Goal: Task Accomplishment & Management: Complete application form

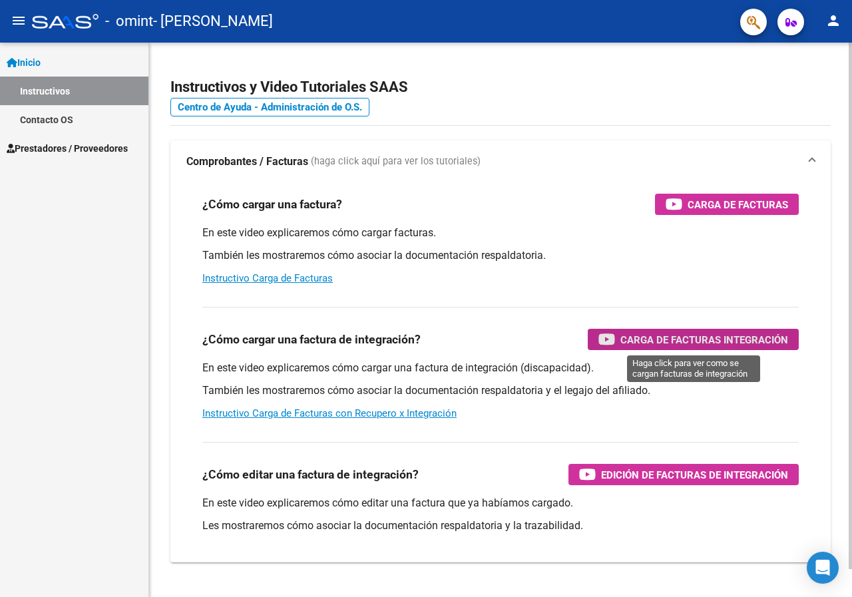
click at [670, 336] on span "Carga de Facturas Integración" at bounding box center [705, 340] width 168 height 17
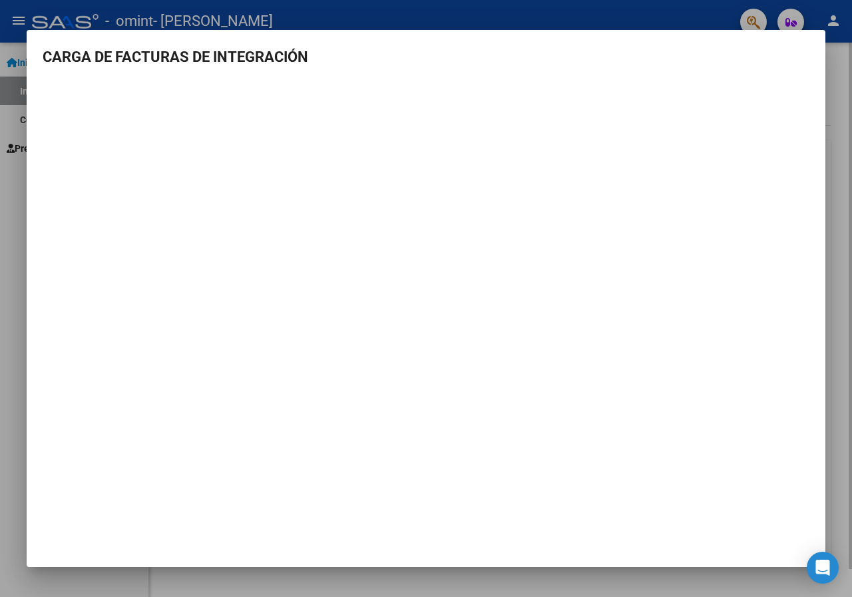
drag, startPoint x: 849, startPoint y: 175, endPoint x: 721, endPoint y: 171, distance: 128.6
click at [849, 174] on div at bounding box center [426, 298] width 852 height 597
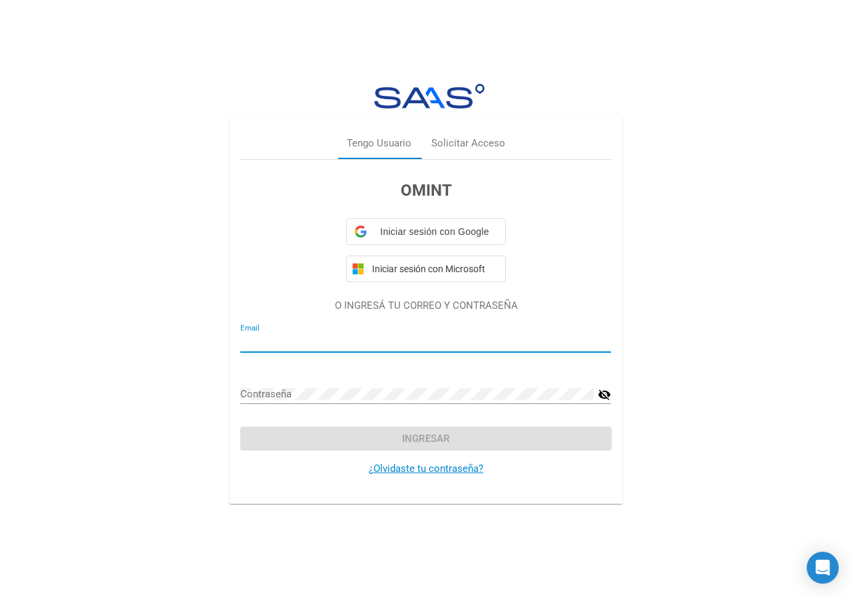
type input "[EMAIL_ADDRESS][DOMAIN_NAME]"
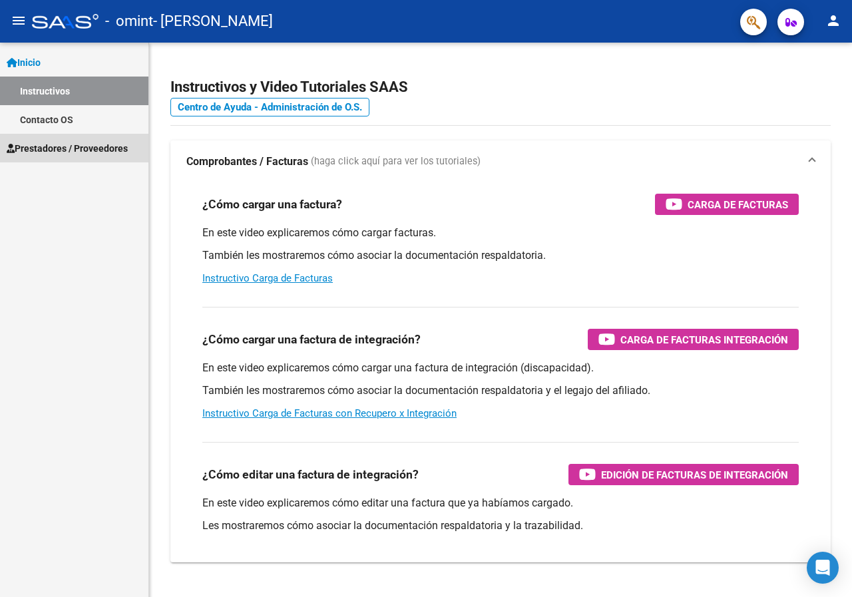
click at [73, 150] on span "Prestadores / Proveedores" at bounding box center [67, 148] width 121 height 15
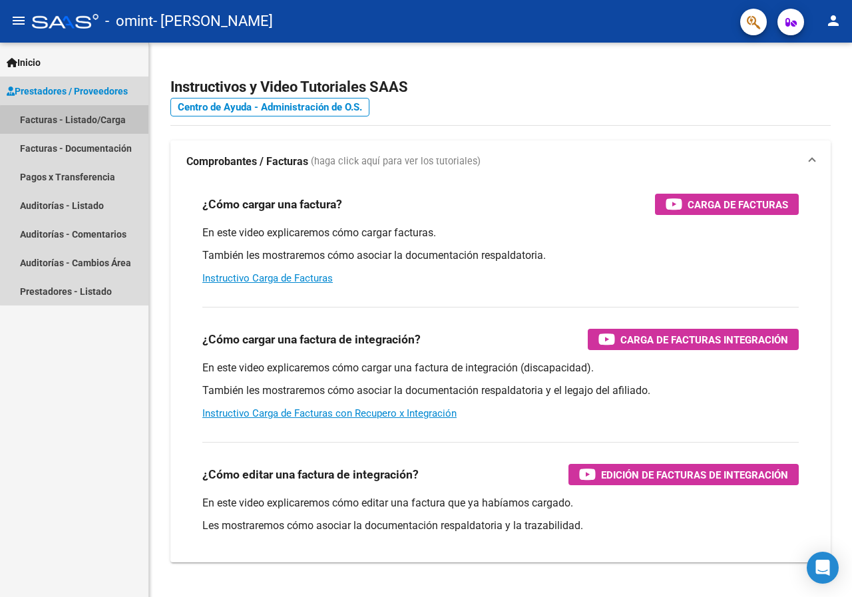
click at [105, 123] on link "Facturas - Listado/Carga" at bounding box center [74, 119] width 149 height 29
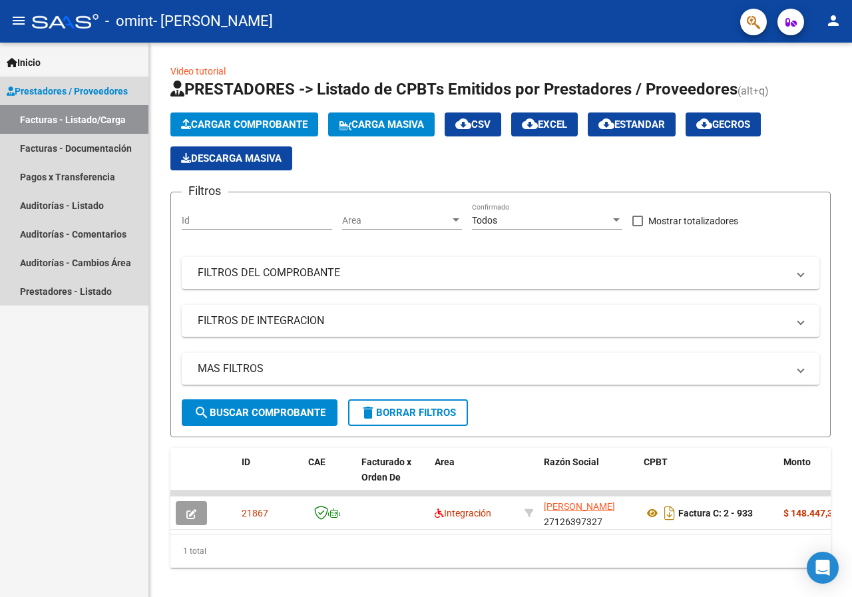
click at [104, 90] on span "Prestadores / Proveedores" at bounding box center [67, 91] width 121 height 15
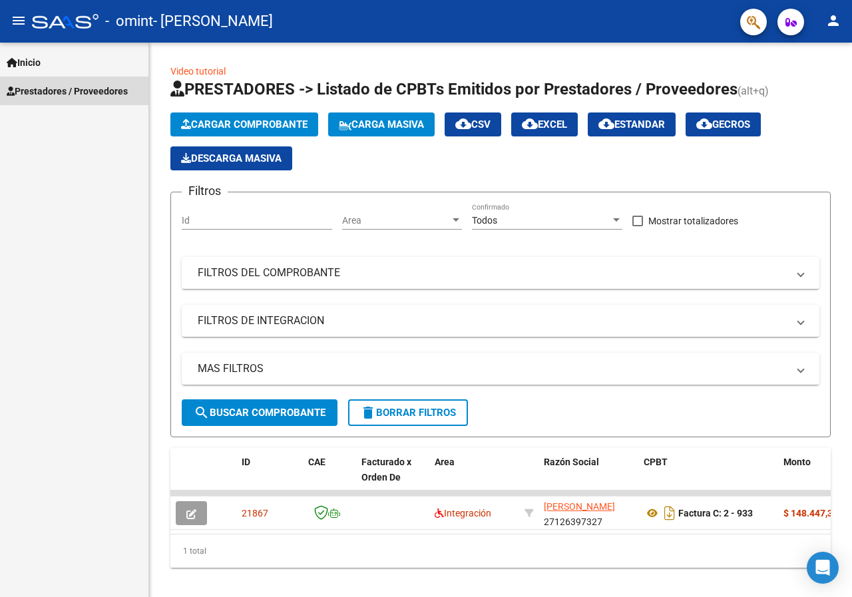
click at [105, 90] on span "Prestadores / Proveedores" at bounding box center [67, 91] width 121 height 15
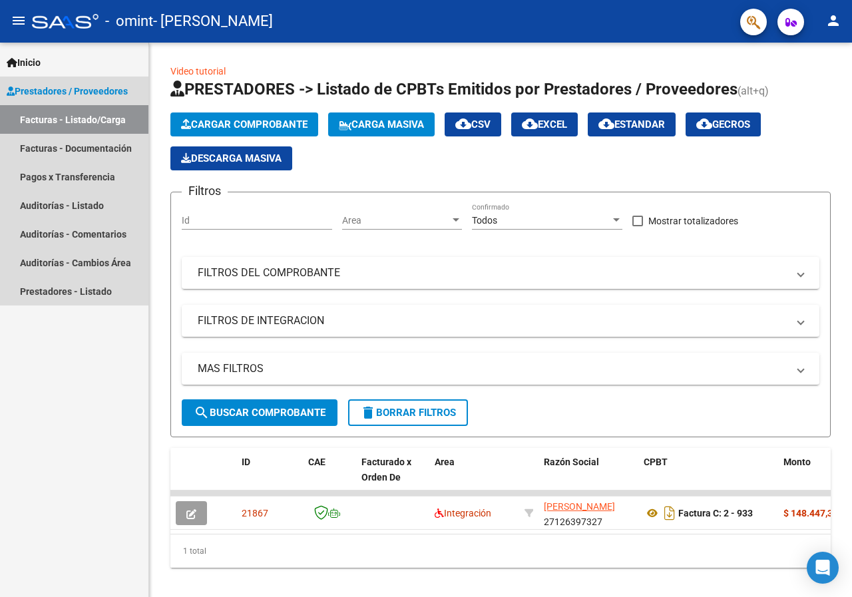
click at [99, 87] on span "Prestadores / Proveedores" at bounding box center [67, 91] width 121 height 15
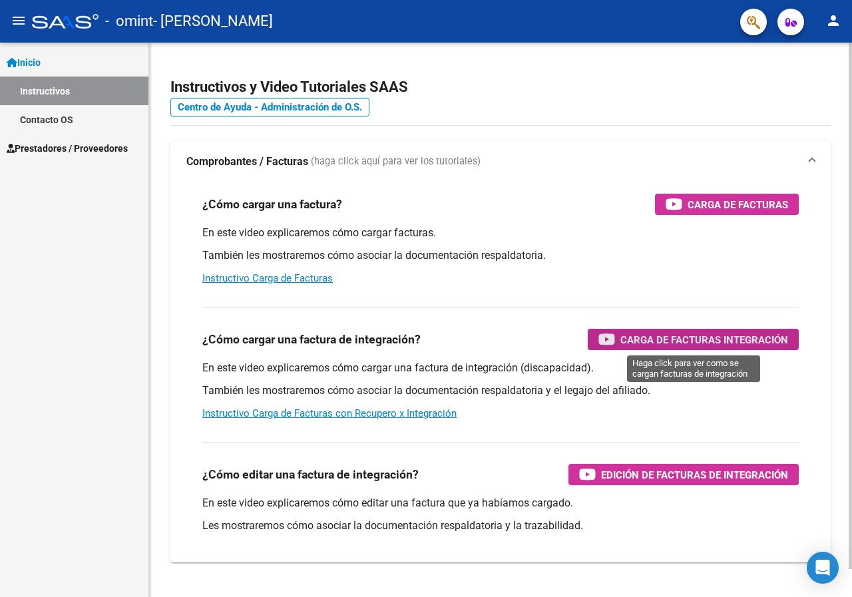
click at [709, 338] on span "Carga de Facturas Integración" at bounding box center [705, 340] width 168 height 17
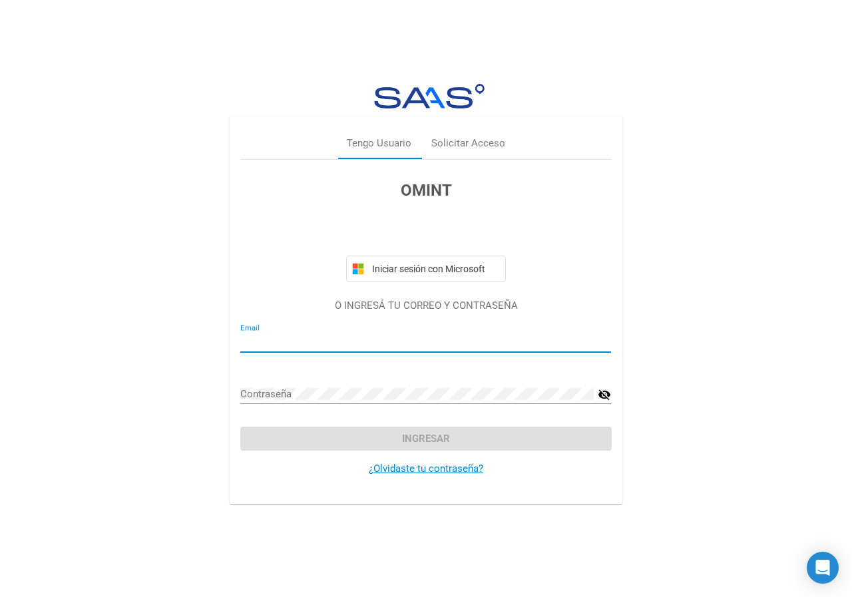
type input "[EMAIL_ADDRESS][DOMAIN_NAME]"
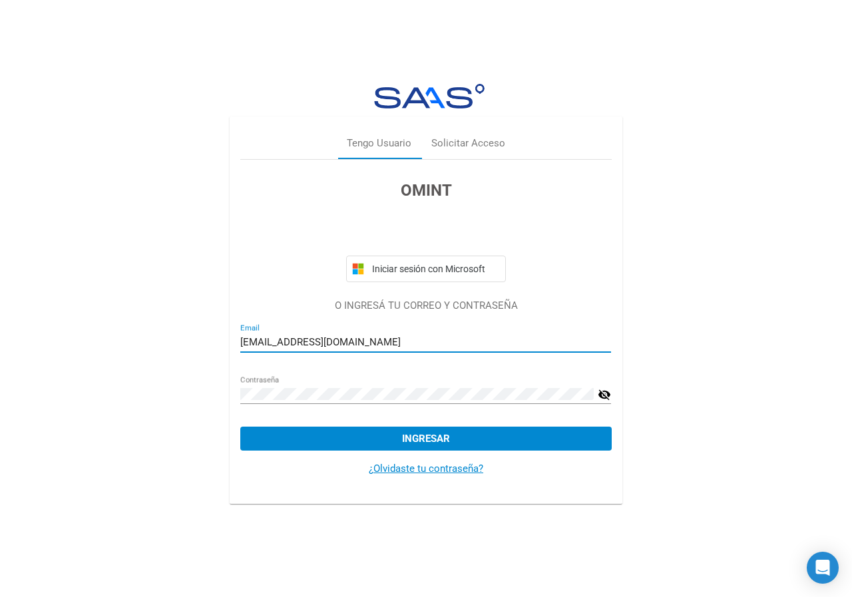
click at [448, 436] on span "Ingresar" at bounding box center [426, 439] width 48 height 12
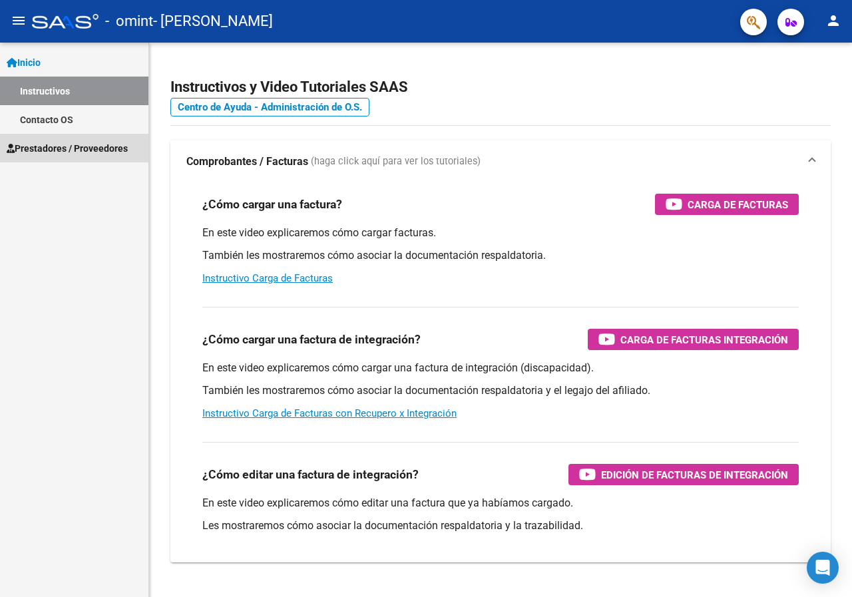
click at [79, 146] on span "Prestadores / Proveedores" at bounding box center [67, 148] width 121 height 15
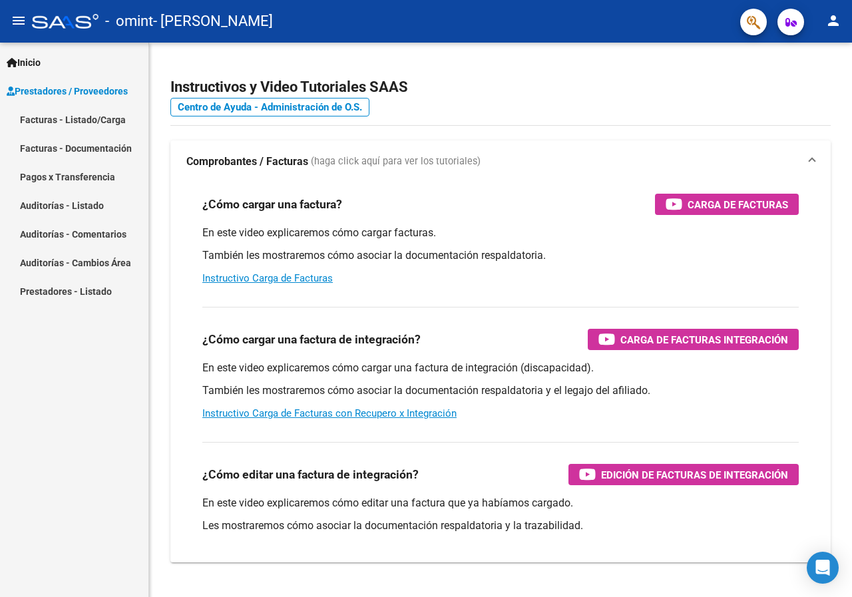
click at [115, 115] on link "Facturas - Listado/Carga" at bounding box center [74, 119] width 149 height 29
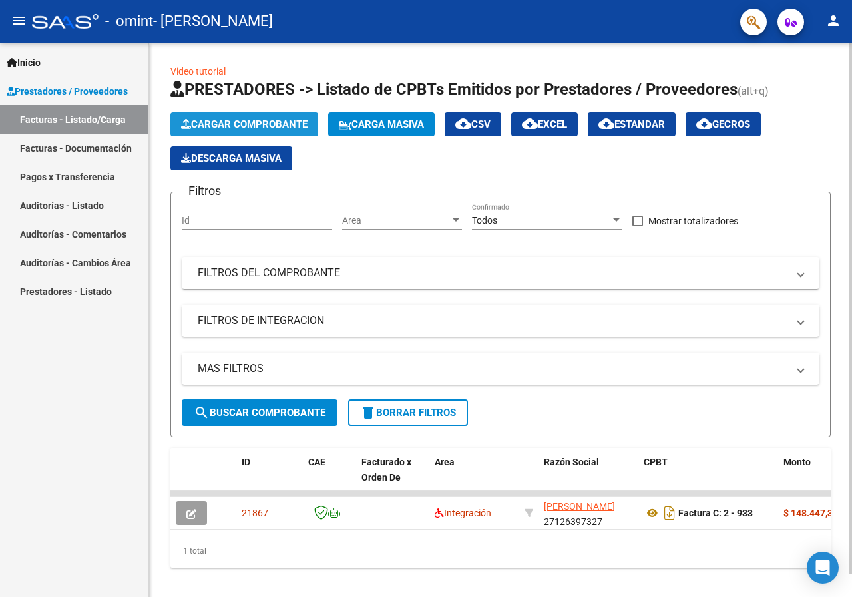
click at [267, 126] on span "Cargar Comprobante" at bounding box center [244, 125] width 127 height 12
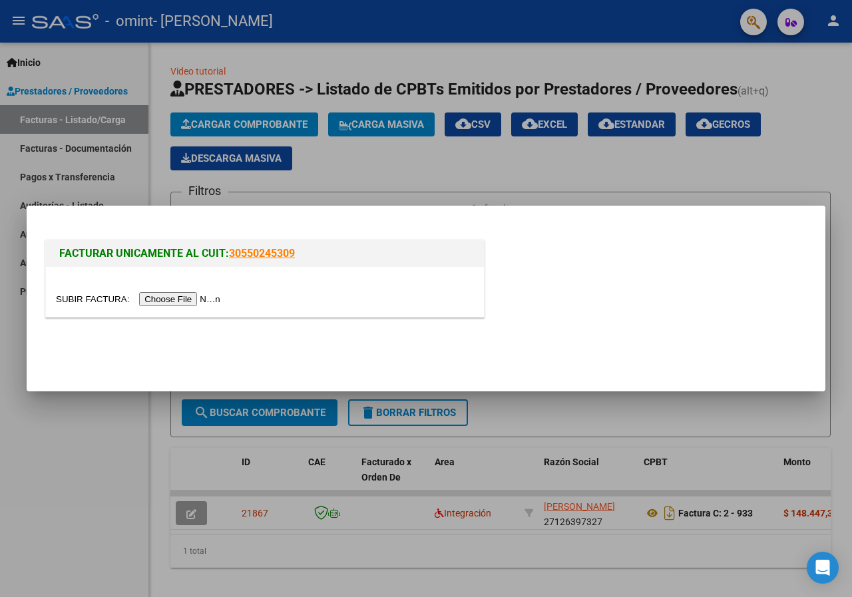
click at [199, 302] on input "file" at bounding box center [140, 299] width 168 height 14
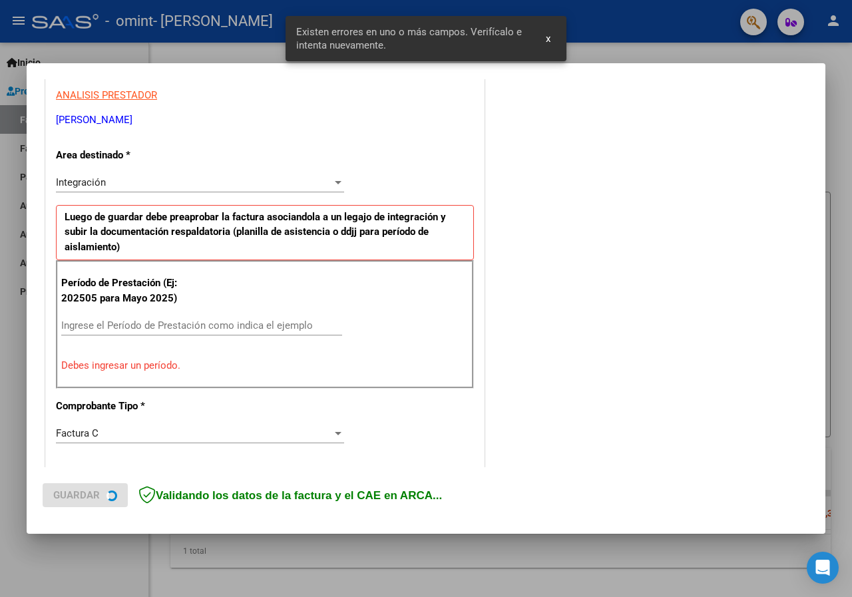
scroll to position [260, 0]
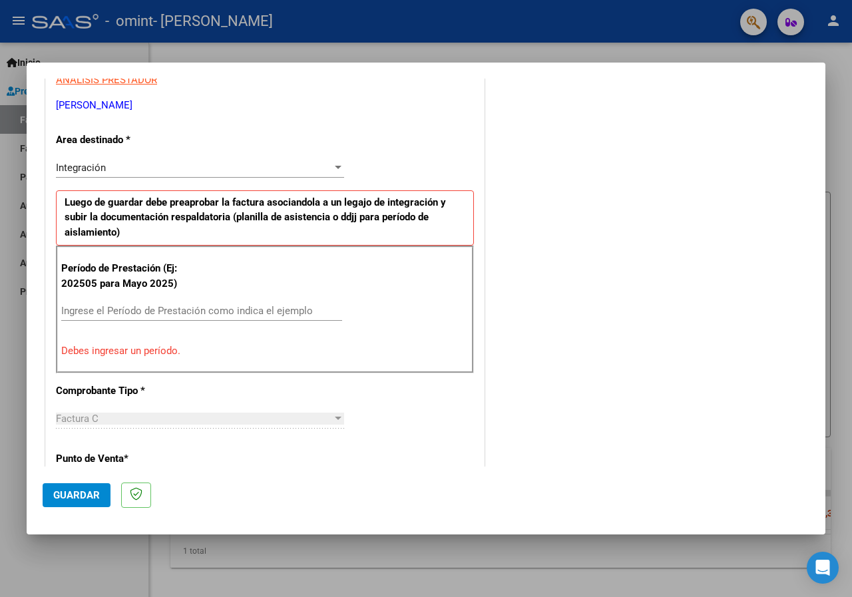
click at [335, 167] on div at bounding box center [338, 167] width 7 height 3
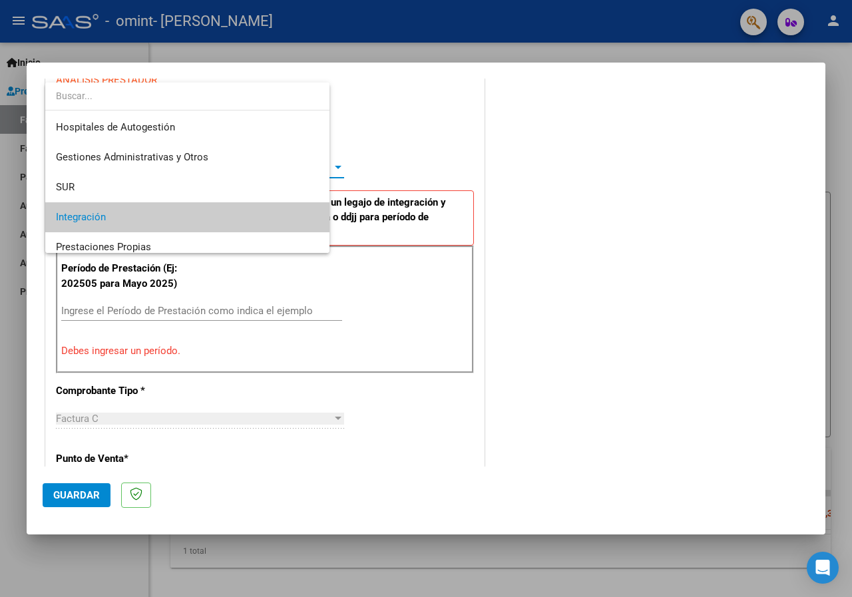
scroll to position [50, 0]
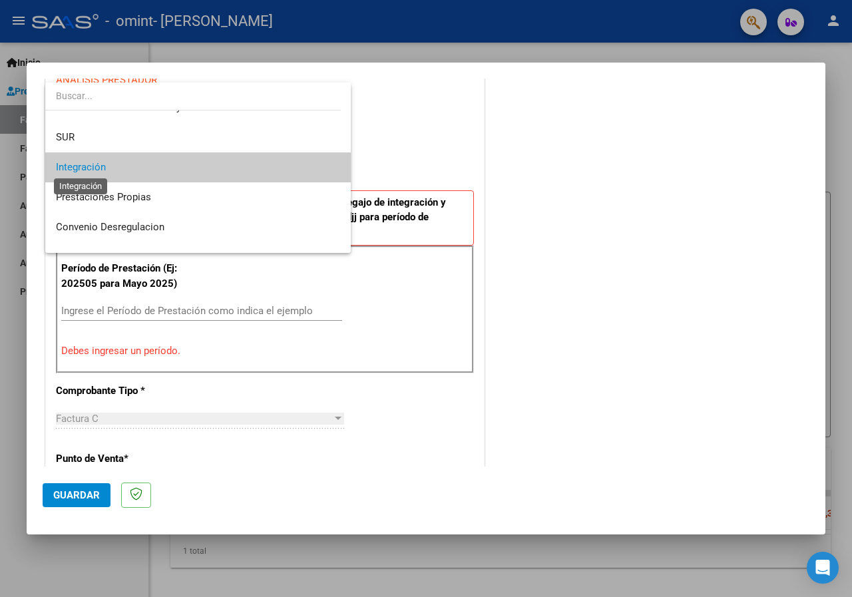
click at [88, 163] on span "Integración" at bounding box center [81, 167] width 50 height 12
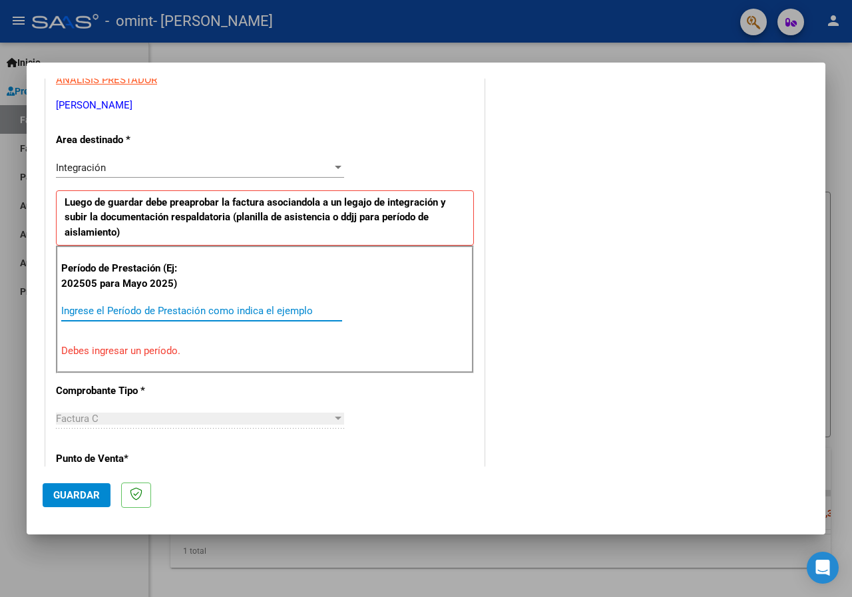
click at [284, 307] on input "Ingrese el Período de Prestación como indica el ejemplo" at bounding box center [201, 311] width 281 height 12
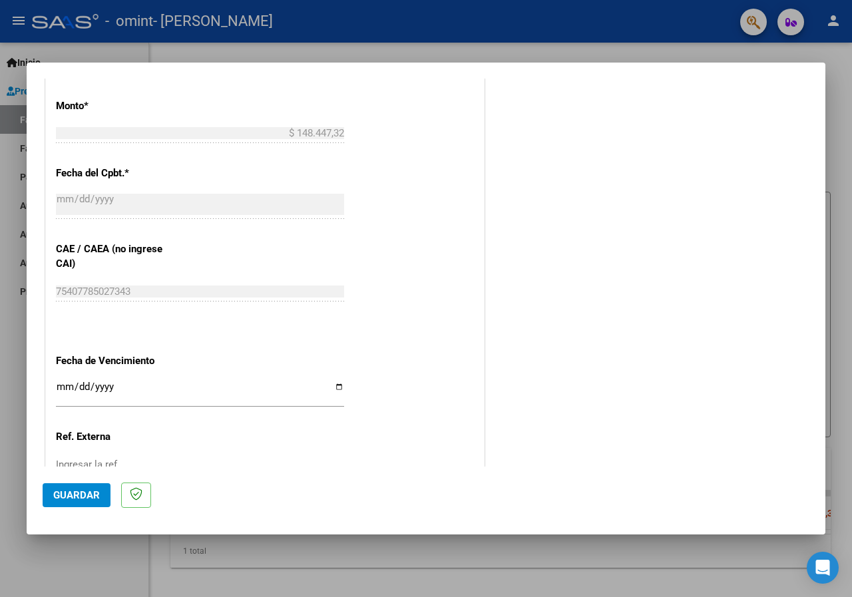
scroll to position [681, 0]
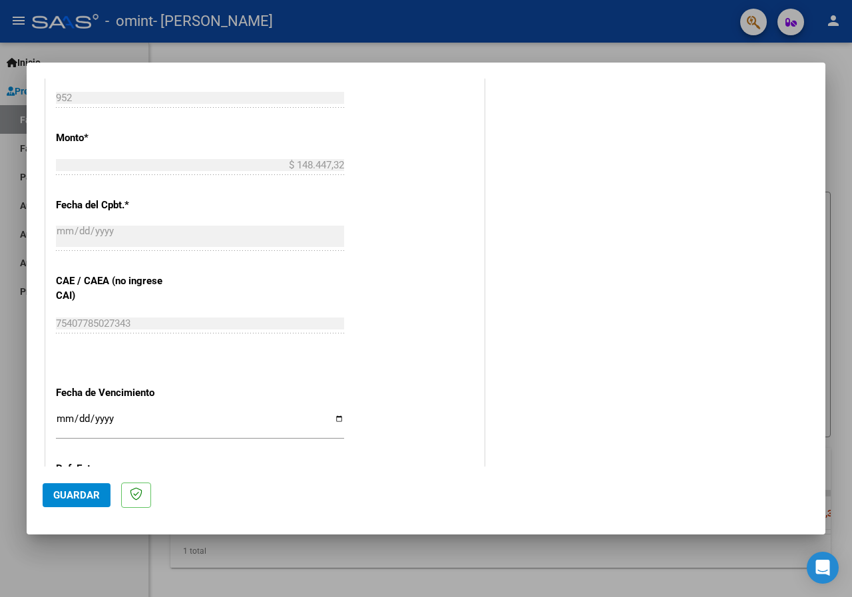
type input "202509"
click at [334, 417] on input "Ingresar la fecha" at bounding box center [200, 424] width 288 height 21
drag, startPoint x: 228, startPoint y: 20, endPoint x: 196, endPoint y: 9, distance: 33.3
click at [391, 17] on div at bounding box center [426, 298] width 852 height 597
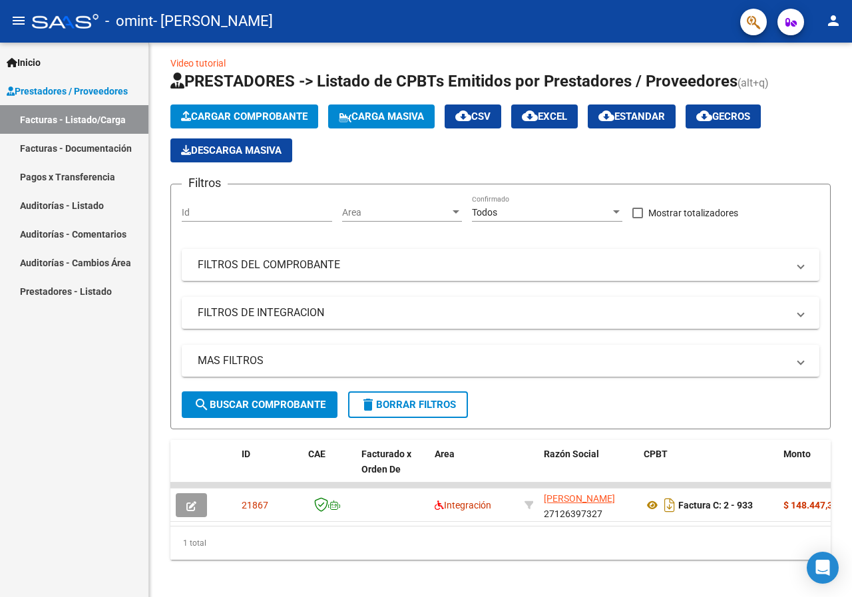
scroll to position [0, 0]
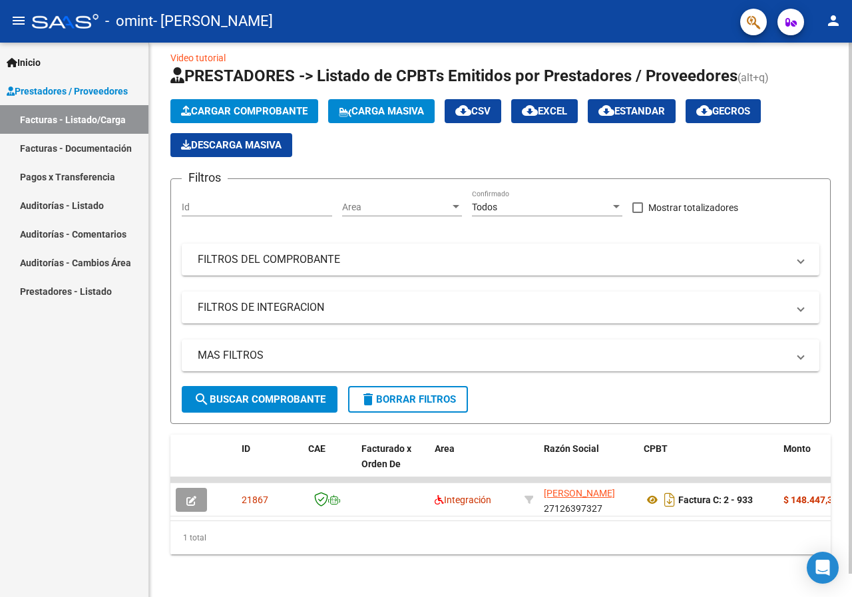
scroll to position [24, 0]
click at [282, 105] on span "Cargar Comprobante" at bounding box center [244, 111] width 127 height 12
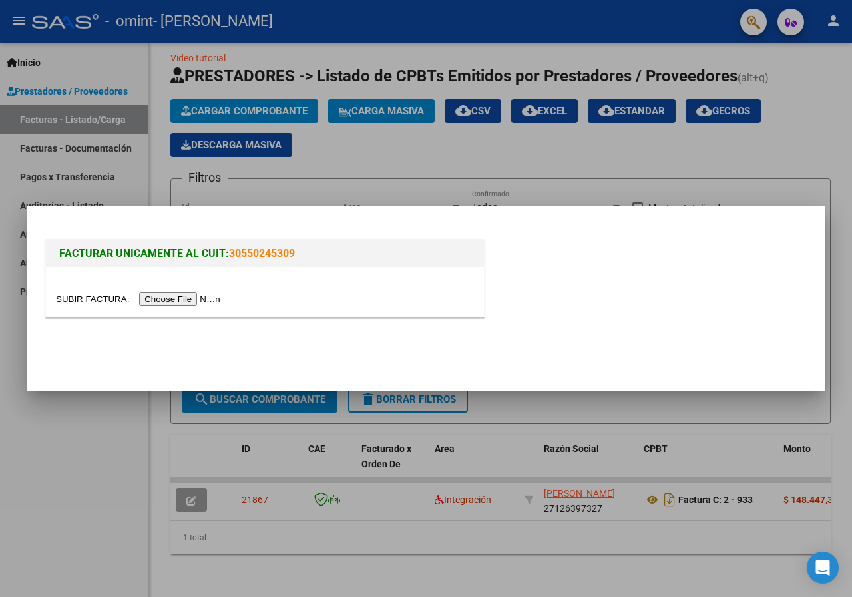
click at [205, 304] on input "file" at bounding box center [140, 299] width 168 height 14
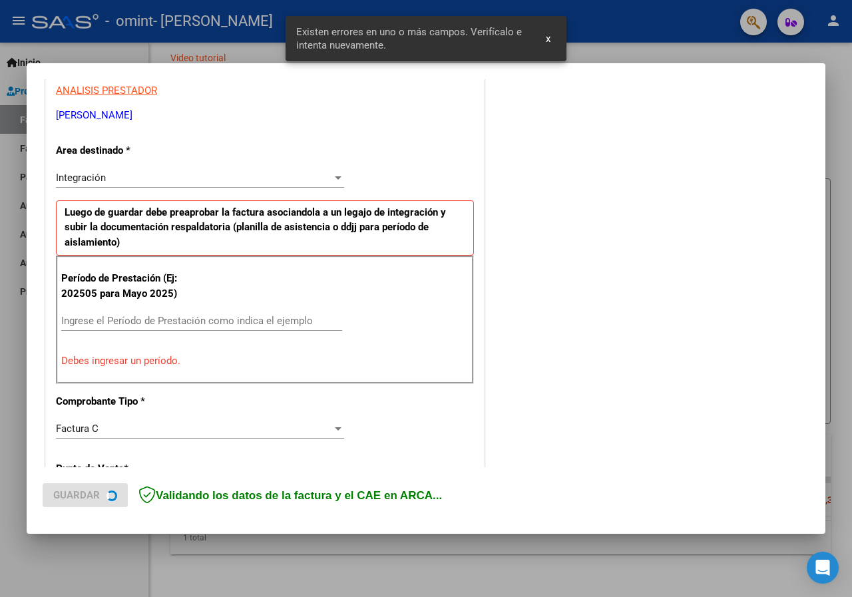
scroll to position [260, 0]
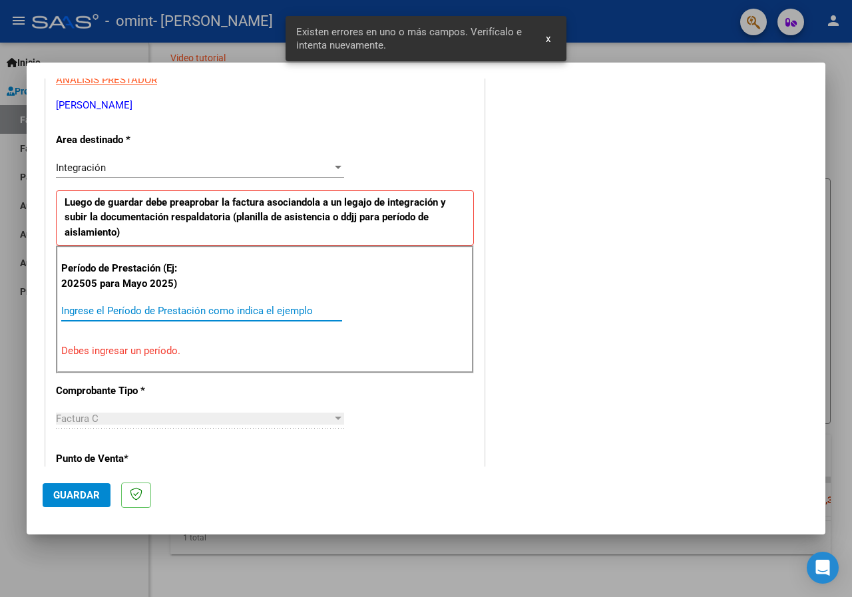
click at [126, 312] on input "Ingrese el Período de Prestación como indica el ejemplo" at bounding box center [201, 311] width 281 height 12
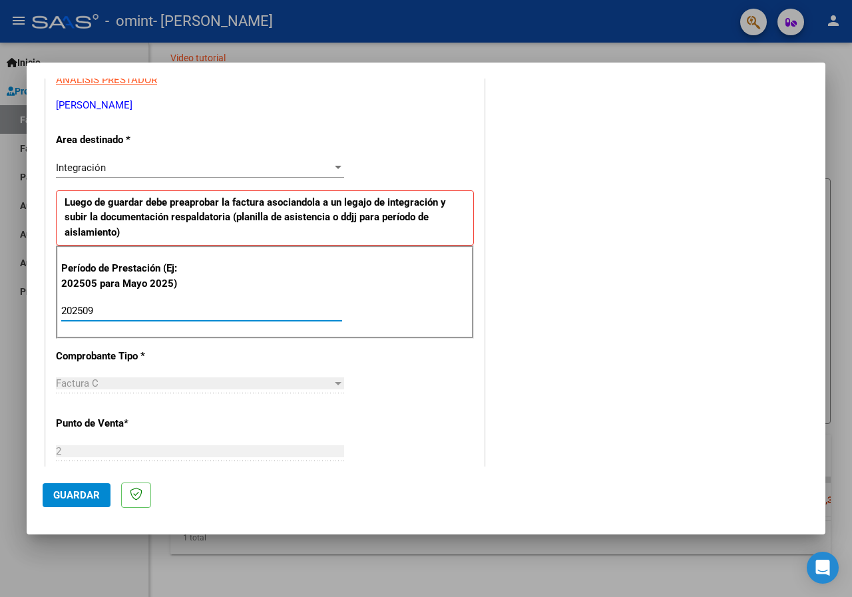
type input "202509"
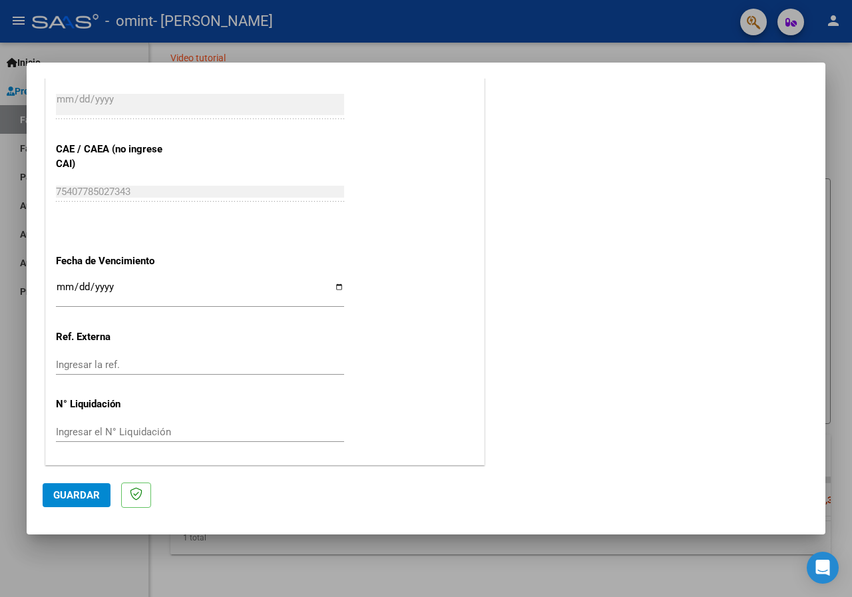
scroll to position [814, 0]
click at [334, 284] on input "Ingresar la fecha" at bounding box center [200, 290] width 288 height 21
type input "[DATE]"
click at [69, 495] on span "Guardar" at bounding box center [76, 495] width 47 height 12
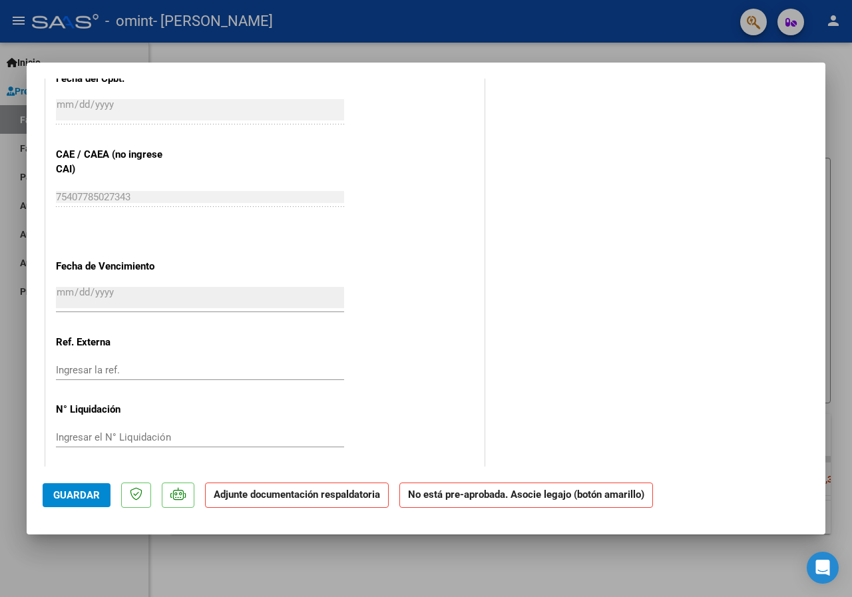
scroll to position [784, 0]
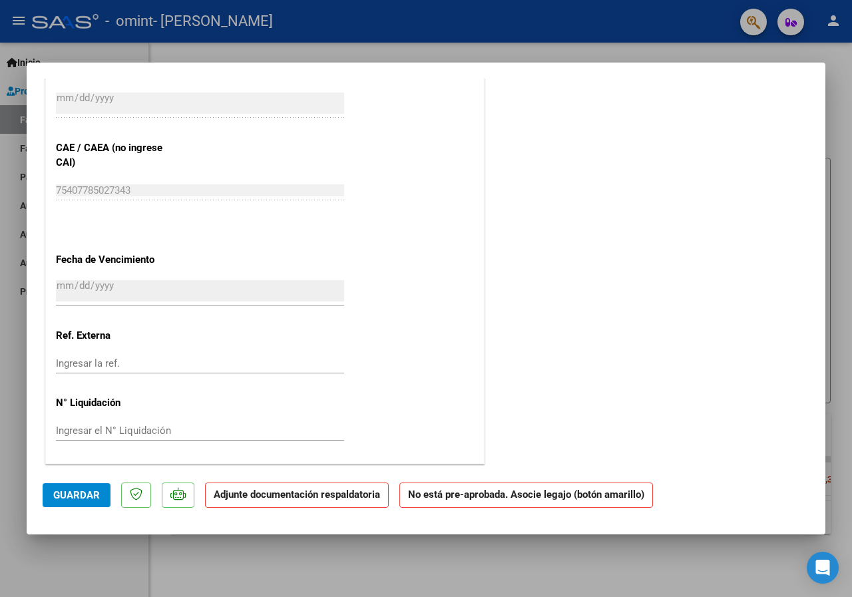
drag, startPoint x: 68, startPoint y: 499, endPoint x: 207, endPoint y: 475, distance: 141.2
click at [69, 499] on span "Guardar" at bounding box center [76, 495] width 47 height 12
